Goal: Task Accomplishment & Management: Use online tool/utility

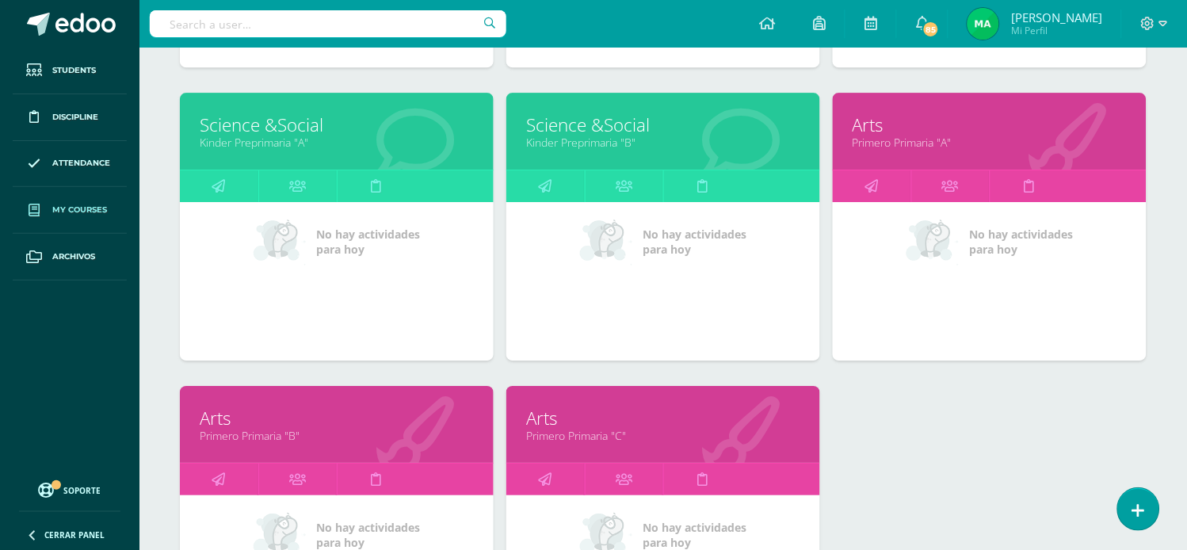
scroll to position [1066, 0]
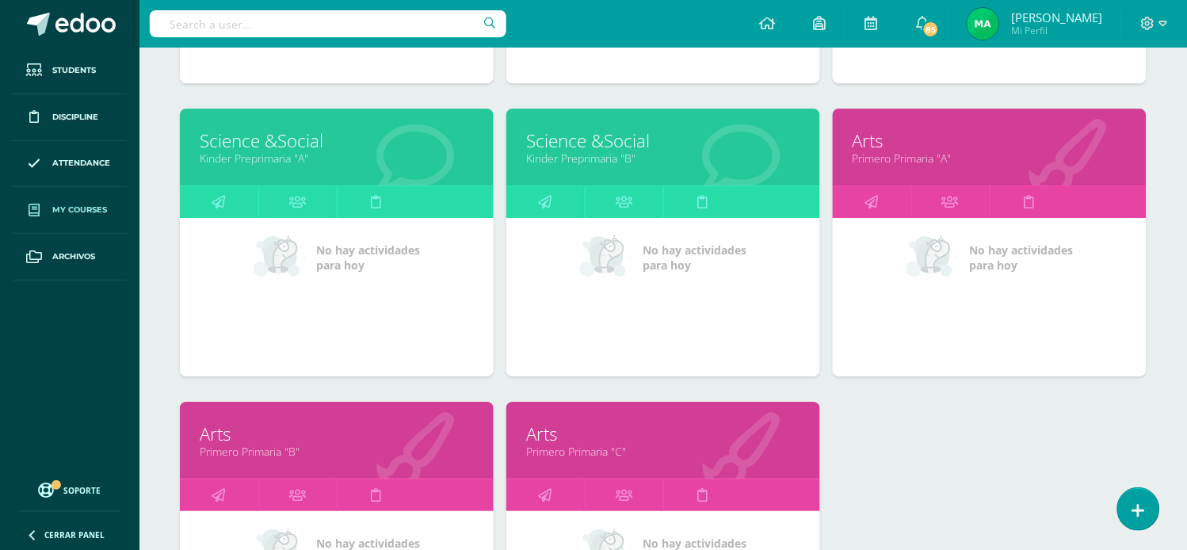
click at [874, 140] on link "Arts" at bounding box center [990, 140] width 274 height 25
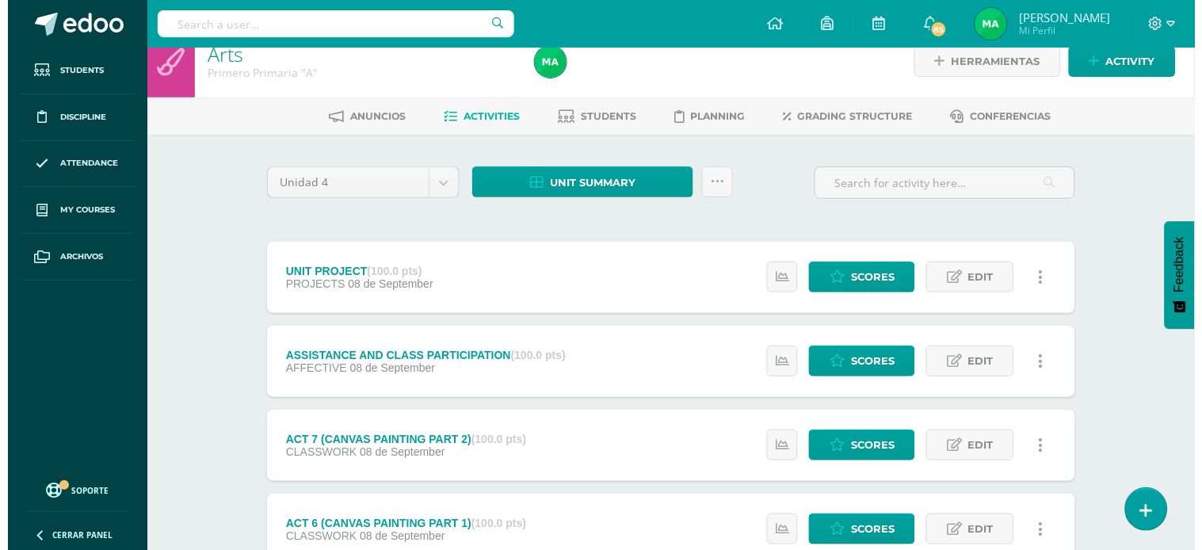
scroll to position [17, 0]
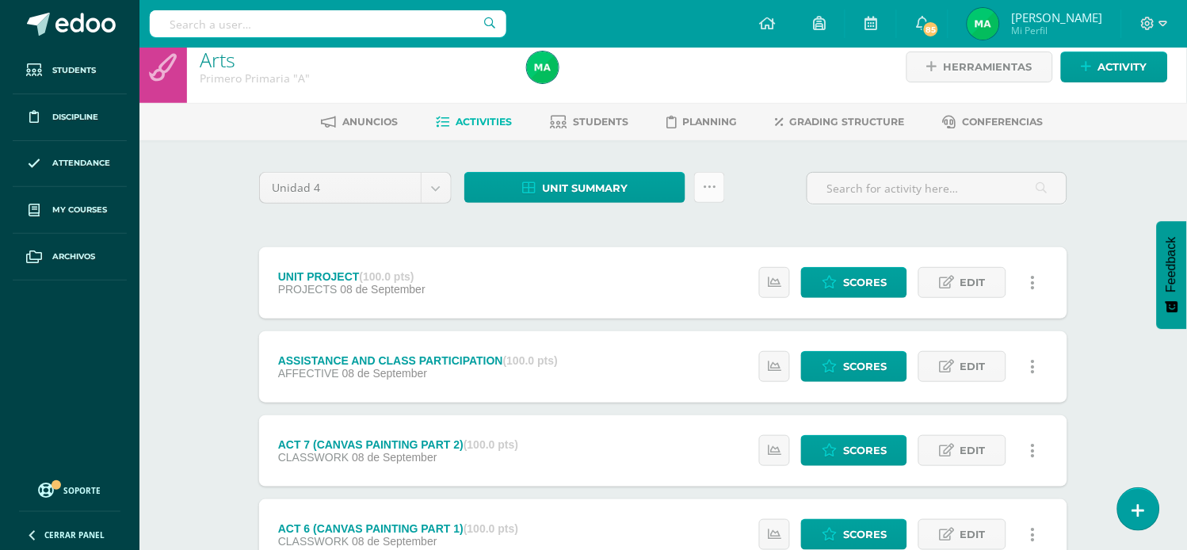
click at [714, 185] on icon at bounding box center [709, 187] width 13 height 13
click at [635, 230] on link "Subir actividades en masa" at bounding box center [670, 237] width 174 height 38
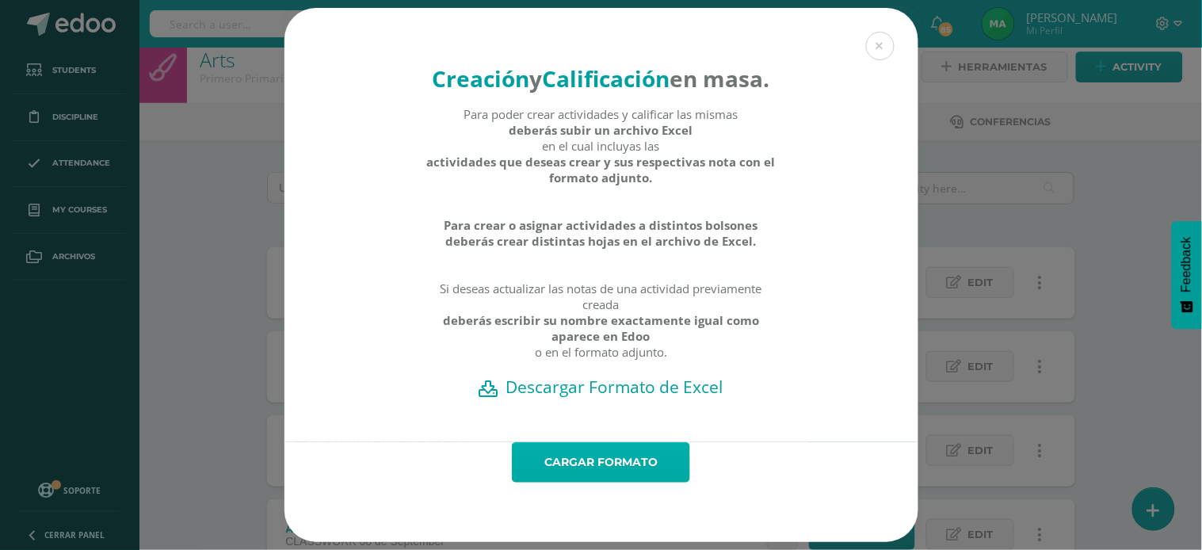
click at [607, 476] on link "Cargar formato" at bounding box center [601, 462] width 178 height 40
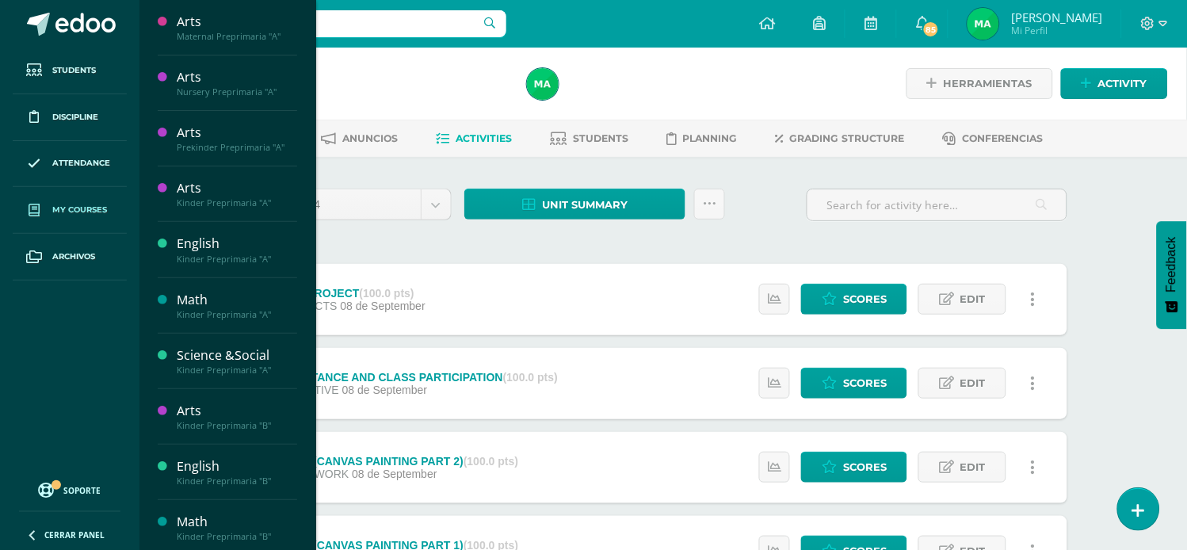
click at [82, 206] on span "My courses" at bounding box center [79, 210] width 55 height 13
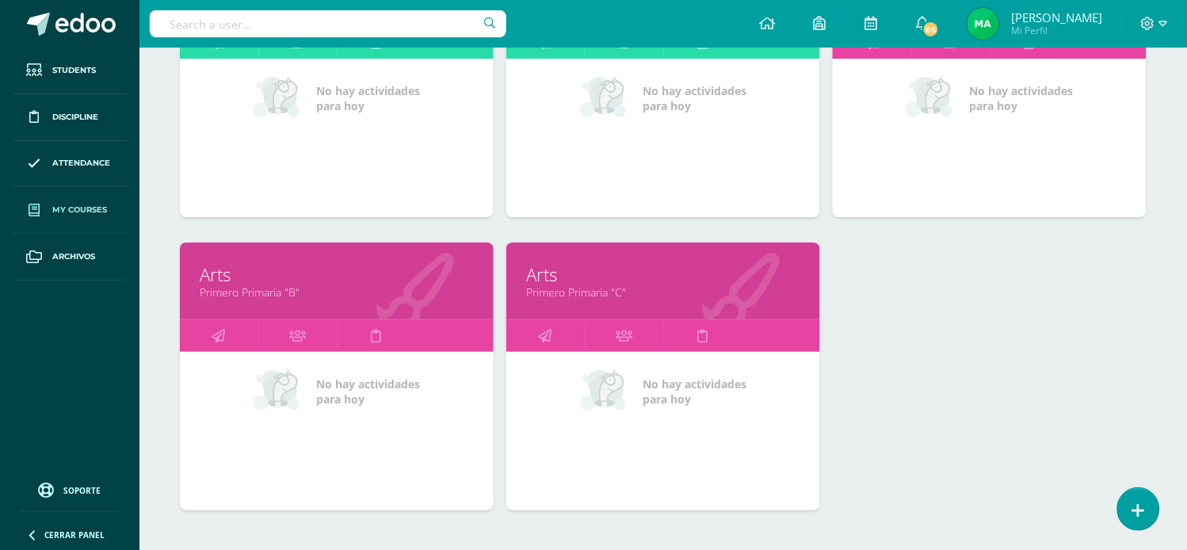
scroll to position [1229, 0]
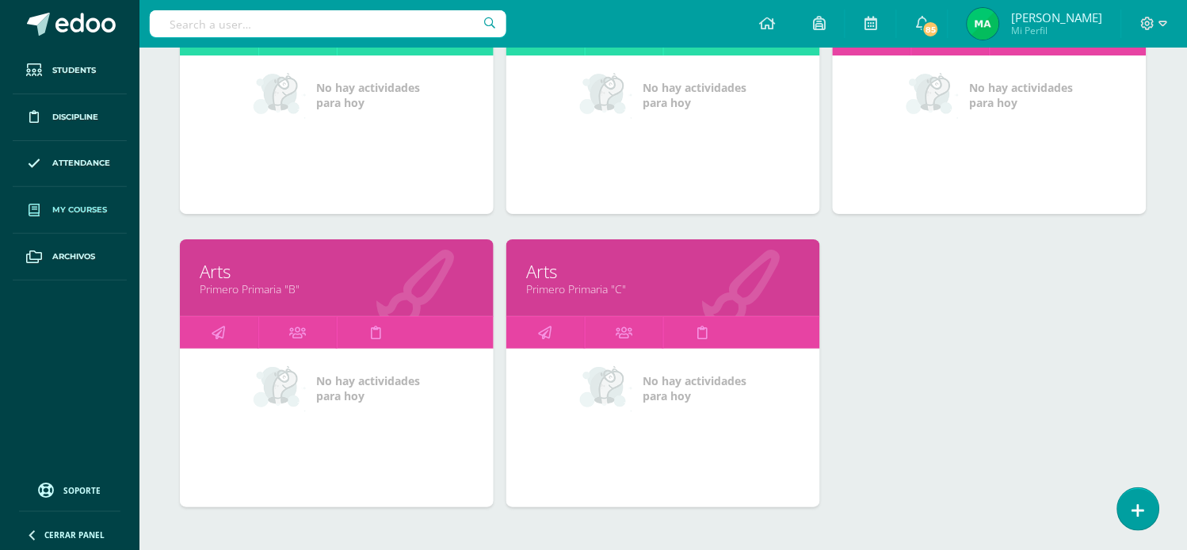
click at [220, 273] on link "Arts" at bounding box center [337, 271] width 274 height 25
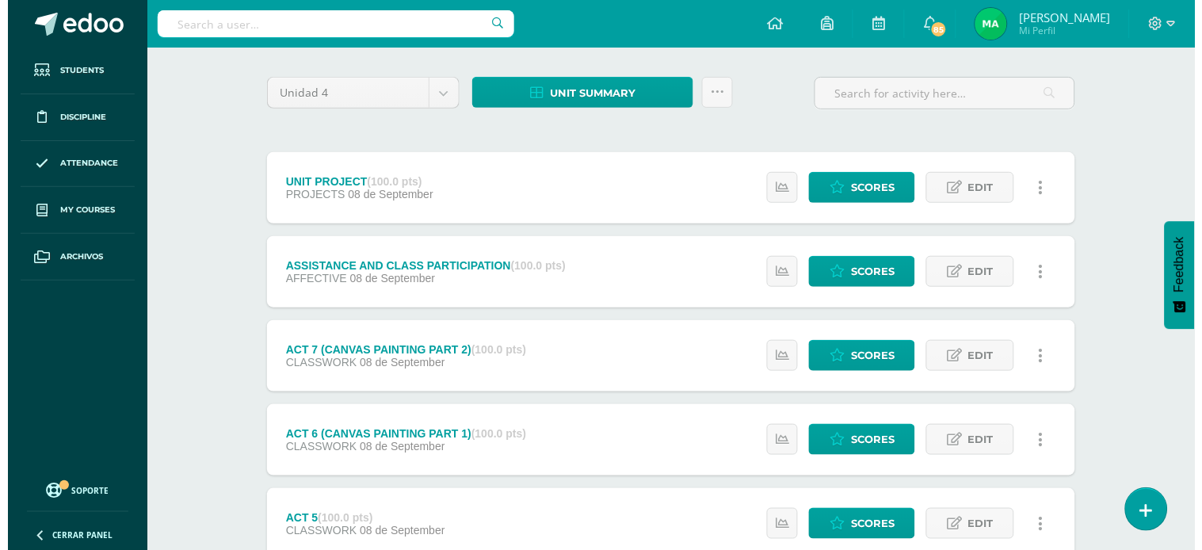
scroll to position [1, 0]
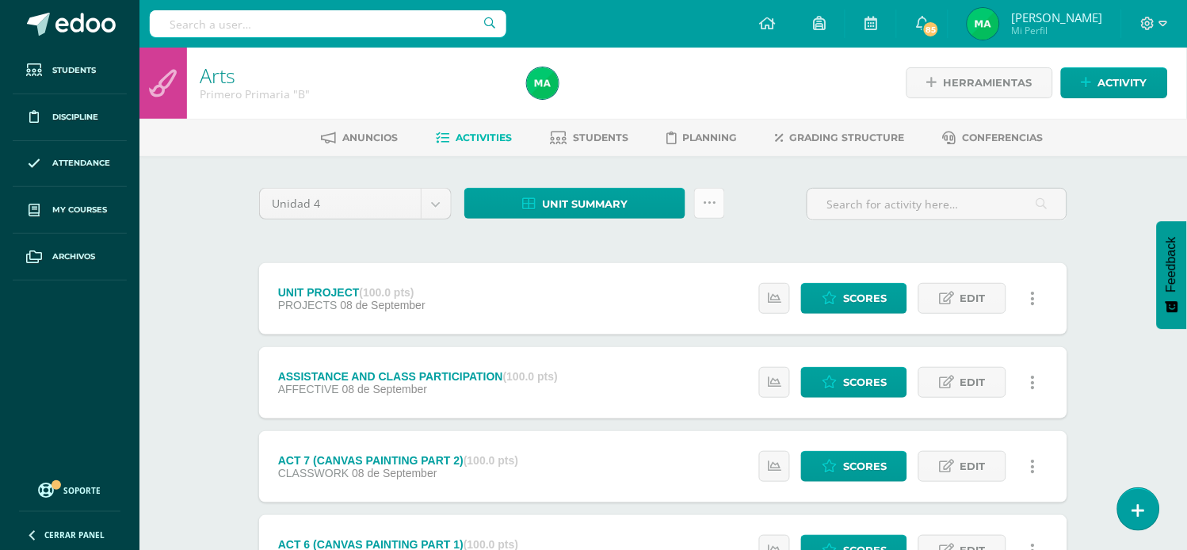
click at [708, 199] on icon at bounding box center [709, 203] width 13 height 13
click at [635, 243] on link "Subir actividades en masa" at bounding box center [670, 253] width 174 height 38
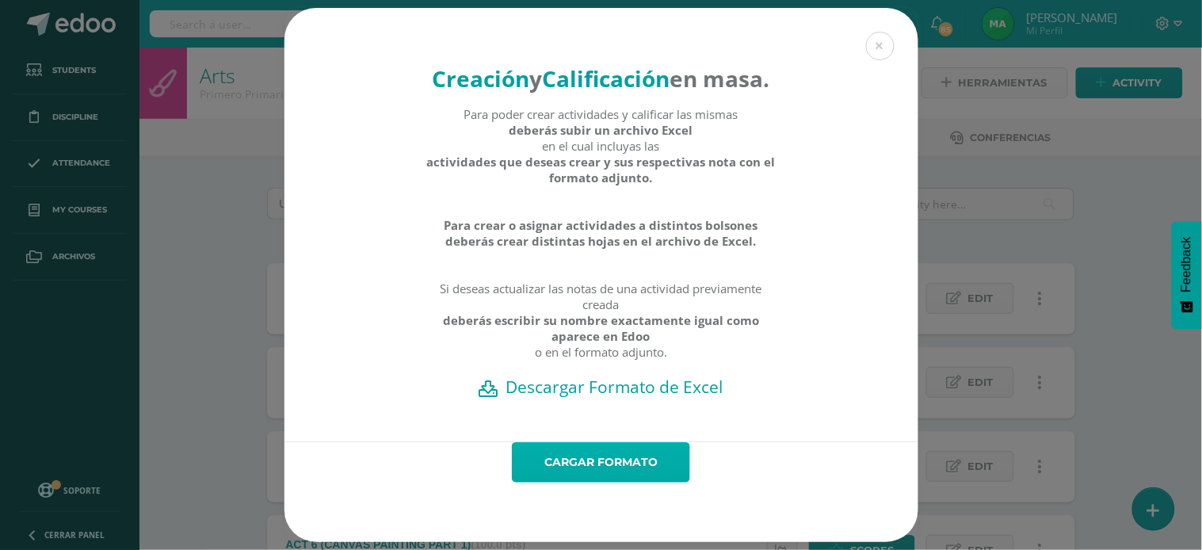
click at [615, 483] on link "Cargar formato" at bounding box center [601, 462] width 178 height 40
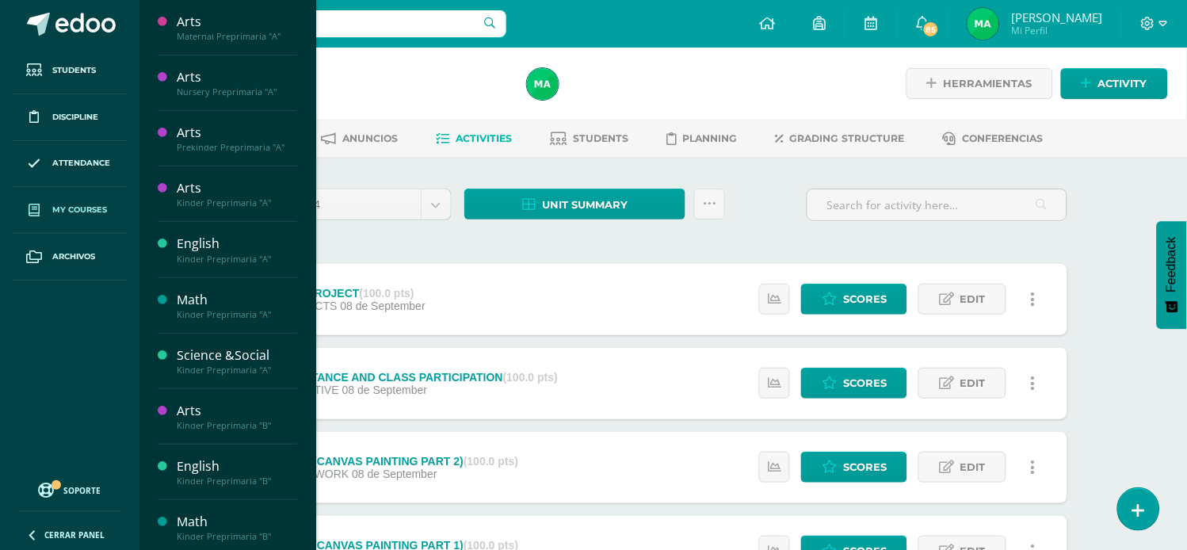
click at [91, 207] on span "My courses" at bounding box center [79, 210] width 55 height 13
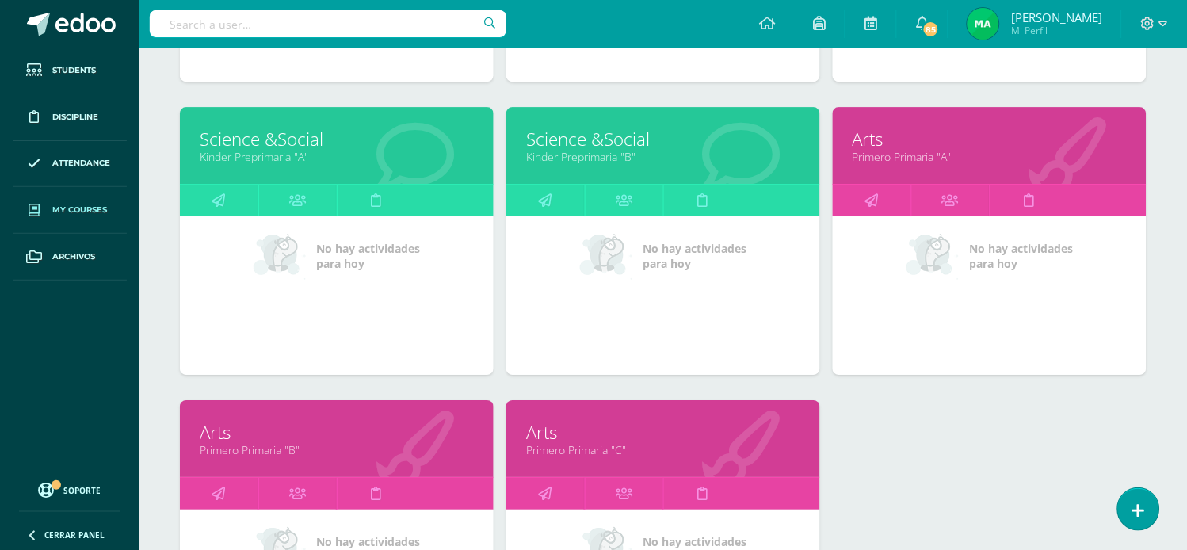
scroll to position [1084, 0]
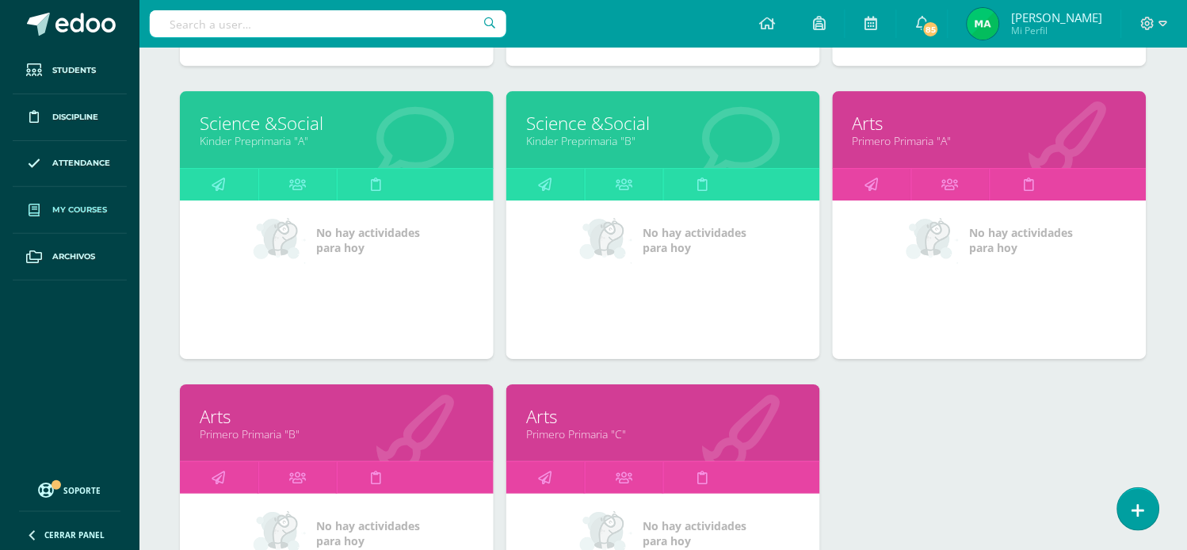
click at [549, 419] on link "Arts" at bounding box center [663, 416] width 274 height 25
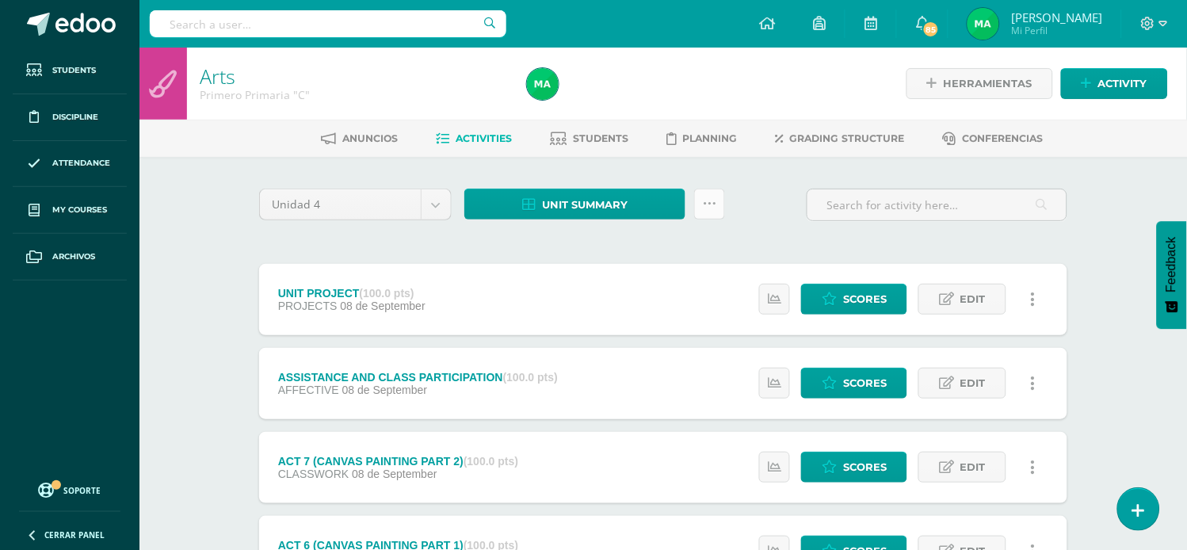
click at [708, 205] on icon at bounding box center [709, 203] width 13 height 13
click at [669, 251] on link "Subir actividades en masa" at bounding box center [670, 254] width 174 height 38
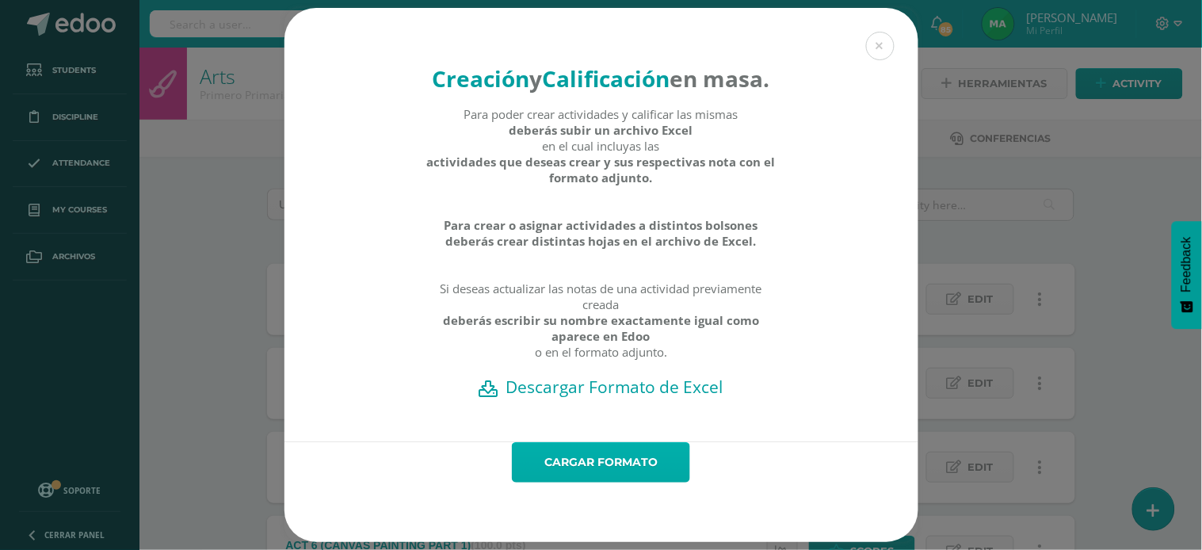
click at [612, 481] on link "Cargar formato" at bounding box center [601, 462] width 178 height 40
